Goal: Information Seeking & Learning: Check status

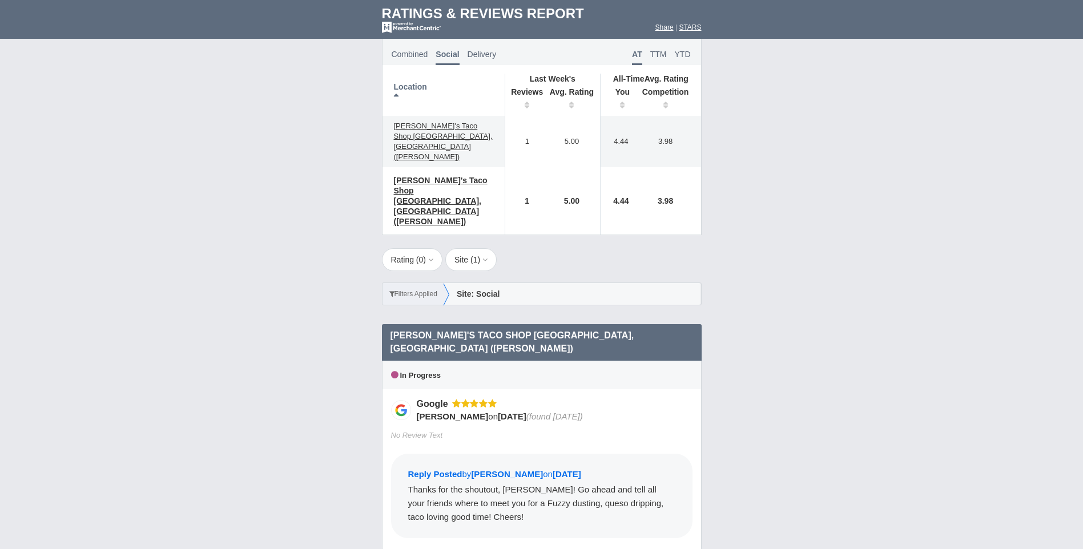
scroll to position [622, 0]
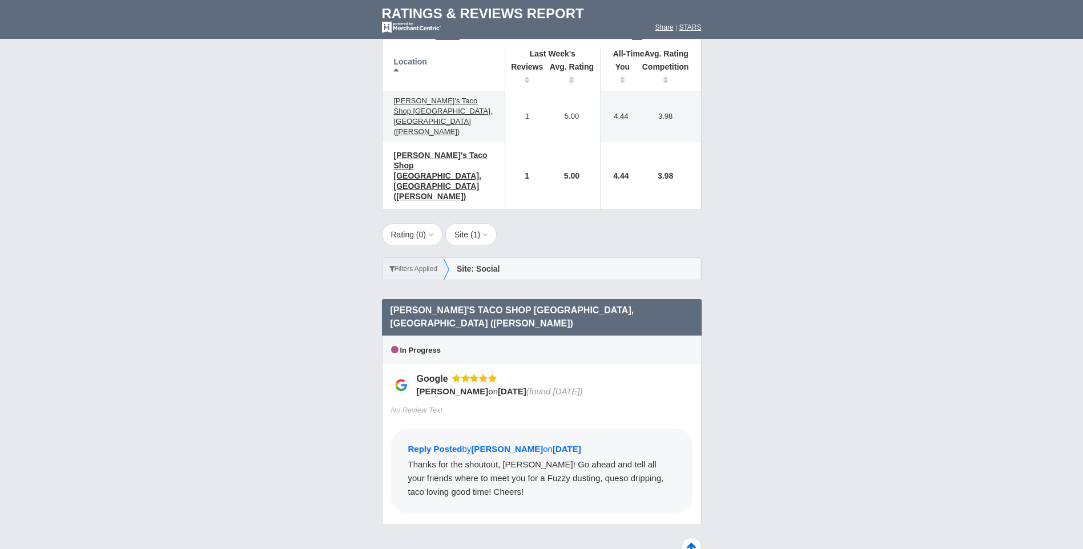
click at [489, 258] on div "Site: Social" at bounding box center [572, 269] width 257 height 22
click at [482, 223] on button "Site ( 1 )" at bounding box center [470, 234] width 51 height 23
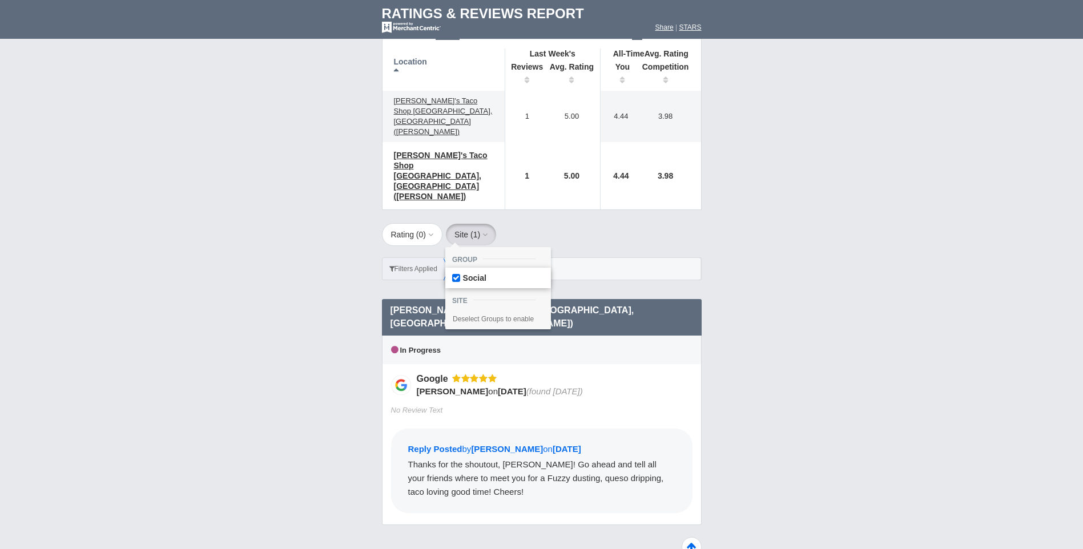
click at [481, 268] on label "Social" at bounding box center [498, 278] width 106 height 21
click at [0, 0] on input "Social" at bounding box center [0, 0] width 0 height 0
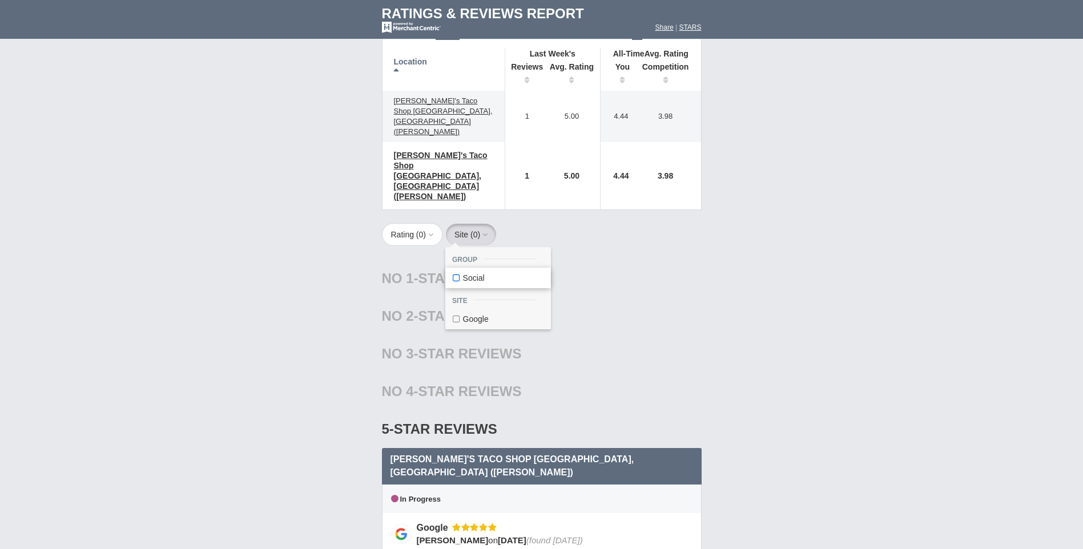
click at [481, 268] on label "Social" at bounding box center [498, 278] width 106 height 21
click at [0, 0] on input "Social" at bounding box center [0, 0] width 0 height 0
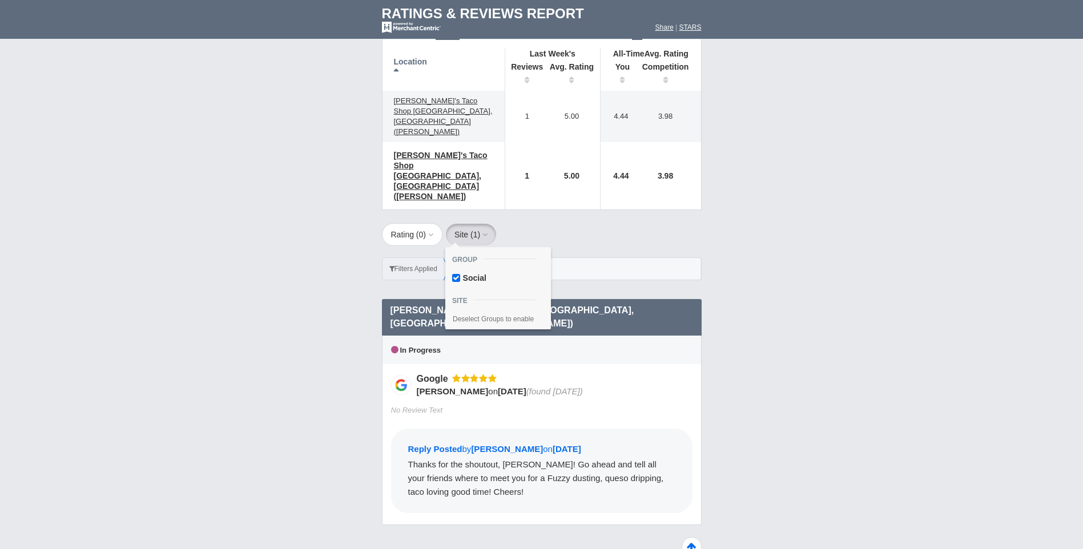
click at [482, 223] on button "Site ( 1 )" at bounding box center [470, 234] width 51 height 23
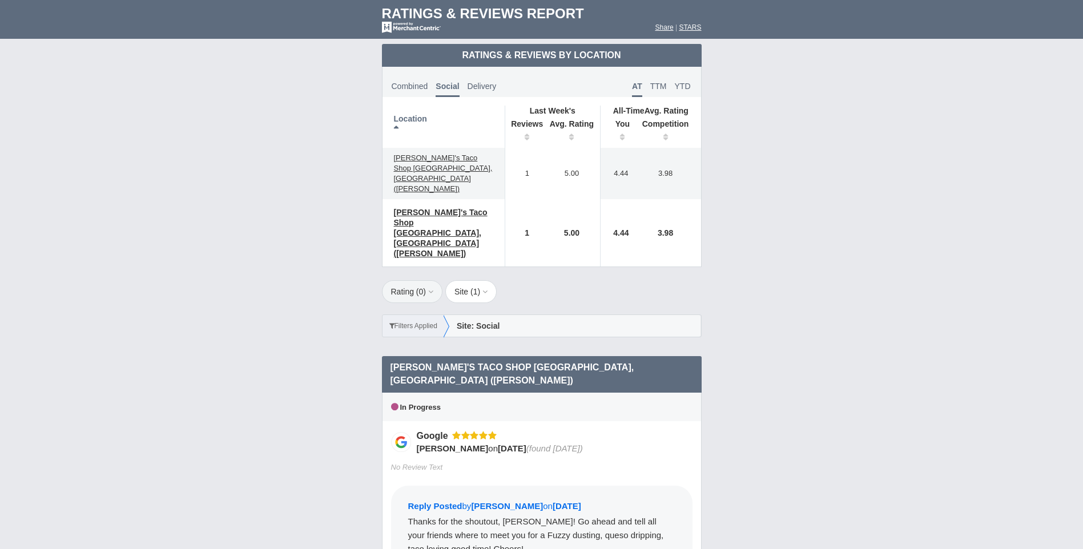
click at [414, 280] on button "Rating ( 0 )" at bounding box center [412, 291] width 61 height 23
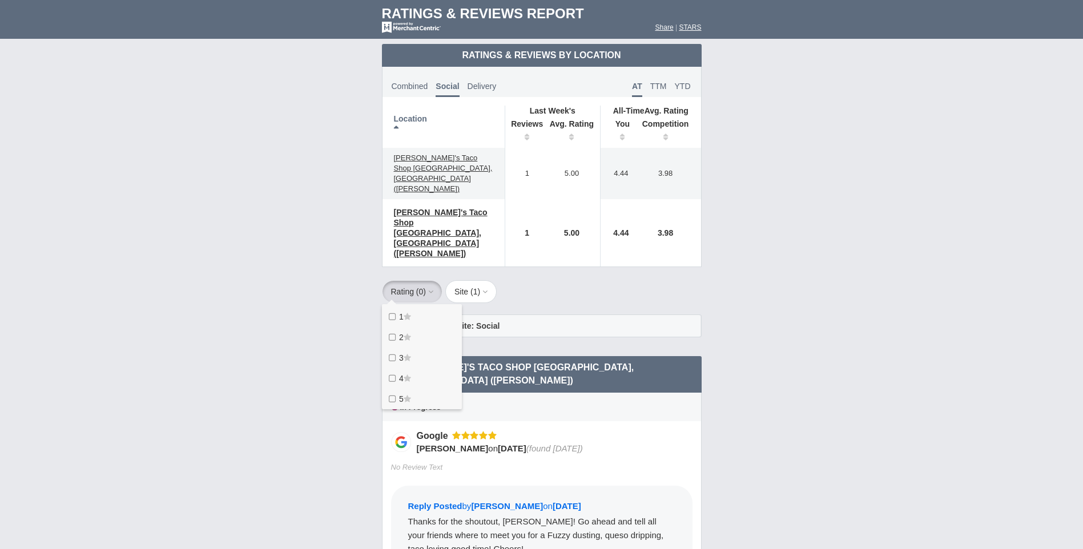
click at [414, 280] on button "Rating ( 0 )" at bounding box center [412, 291] width 61 height 23
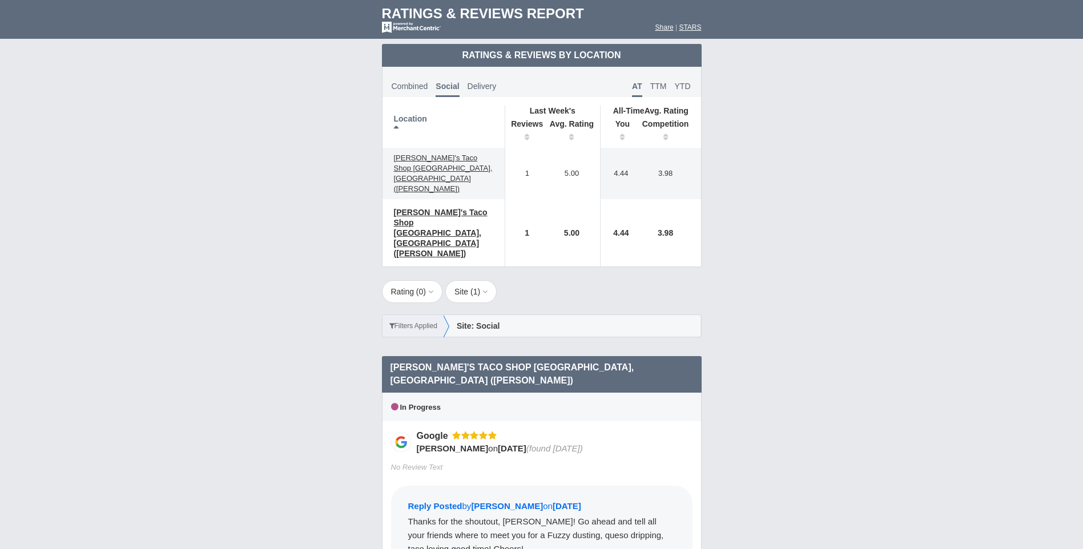
click at [553, 280] on div "Rating ( 0 ) 1 2 3 4 5 Site ( 1 ) Group Social Site Google 1" at bounding box center [542, 314] width 343 height 69
click at [577, 159] on td "5.00" at bounding box center [572, 173] width 57 height 51
click at [468, 154] on span "[PERSON_NAME]'s Taco Shop [GEOGRAPHIC_DATA], [GEOGRAPHIC_DATA] ([PERSON_NAME])" at bounding box center [443, 173] width 99 height 39
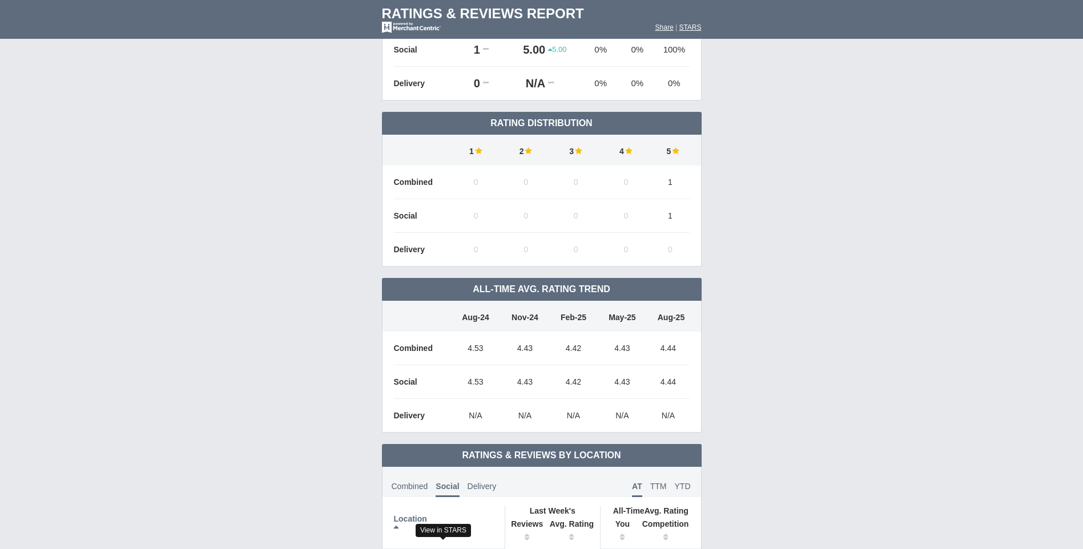
scroll to position [0, 0]
